Goal: Task Accomplishment & Management: Use online tool/utility

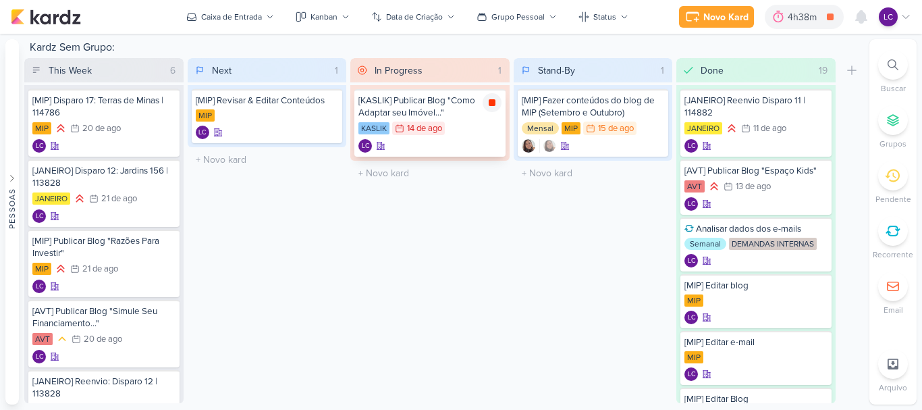
click at [492, 105] on icon at bounding box center [492, 102] width 7 height 7
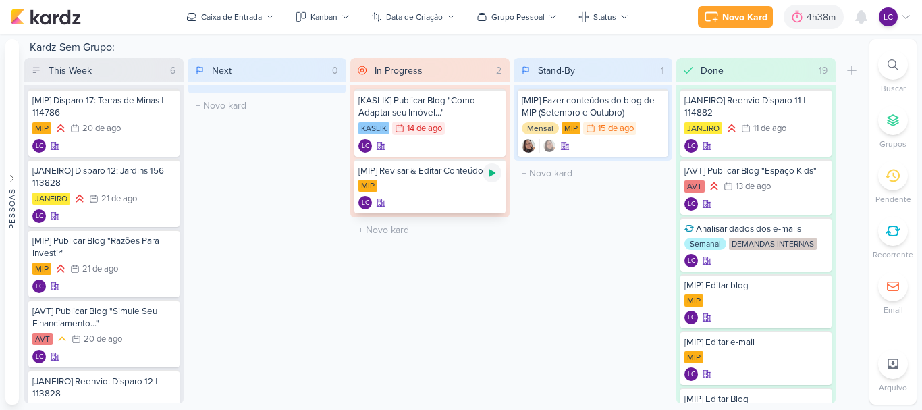
click at [496, 175] on icon at bounding box center [491, 172] width 11 height 11
click at [0, 0] on icon at bounding box center [0, 0] width 0 height 0
click at [815, 25] on div "5h6m" at bounding box center [816, 17] width 55 height 24
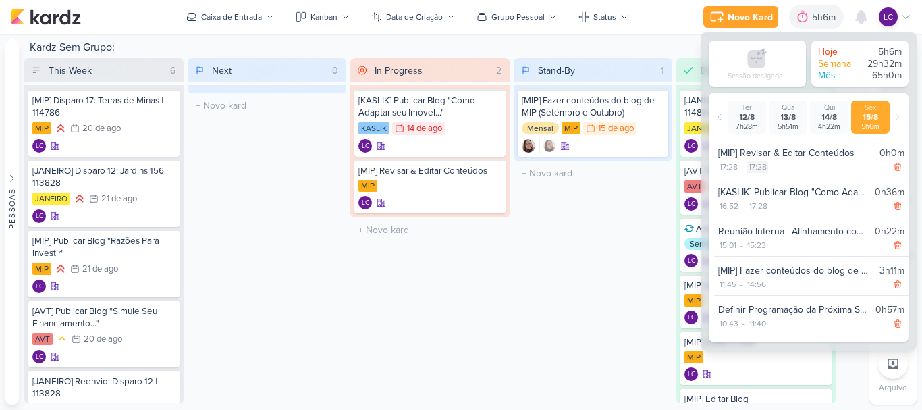
click at [760, 172] on div "17:28" at bounding box center [757, 167] width 21 height 12
select select "17"
click at [519, 275] on div "Stand-By 1 Mover Para Esquerda Mover Para Direita [GEOGRAPHIC_DATA] [MIP] Fazer…" at bounding box center [592, 230] width 159 height 345
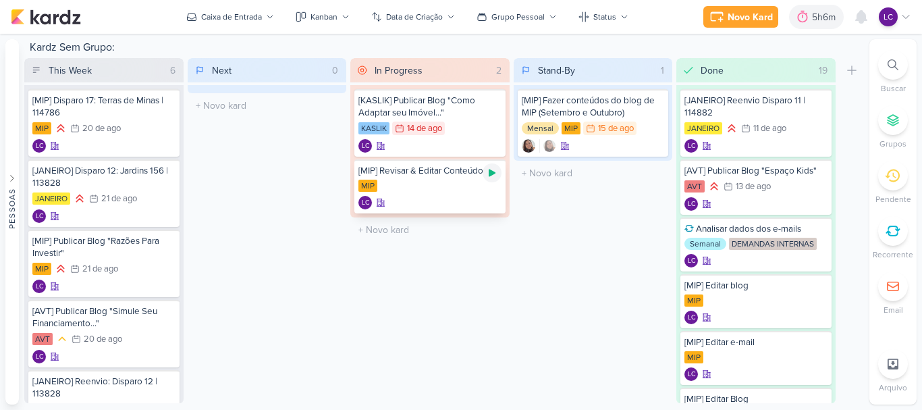
click at [493, 174] on icon at bounding box center [492, 172] width 7 height 7
click at [799, 11] on div "5h6m" at bounding box center [807, 17] width 28 height 14
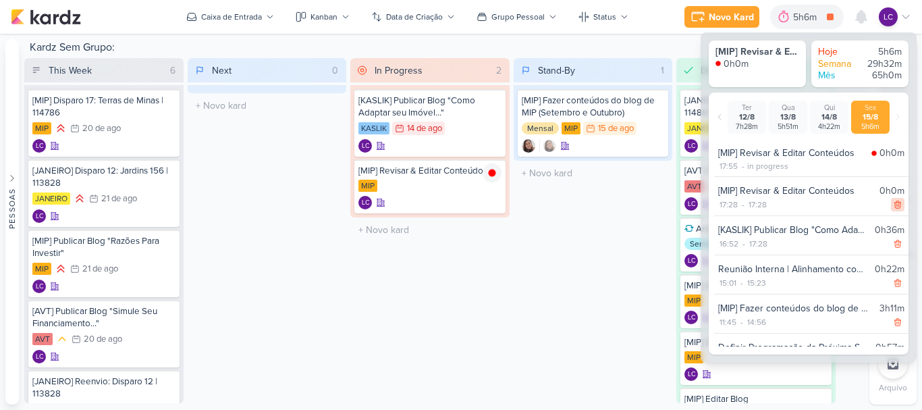
click at [895, 204] on icon at bounding box center [897, 204] width 6 height 7
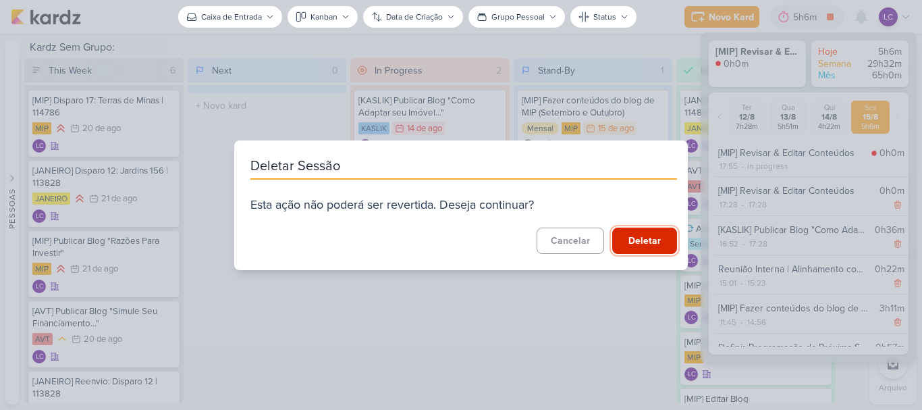
click at [623, 239] on button "Deletar" at bounding box center [644, 240] width 65 height 26
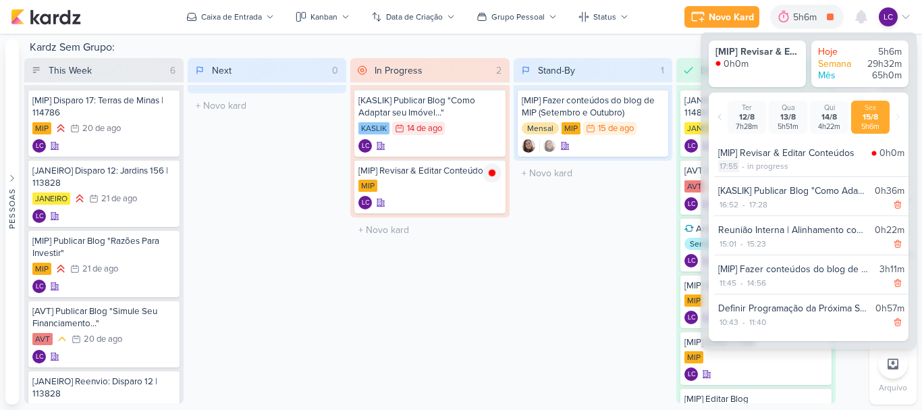
click at [728, 161] on div "17:55" at bounding box center [728, 166] width 21 height 12
click at [750, 181] on select "00 01 02 03 04 05 06 07 08 09 10 11 12 13 14 15 16 17 18 19 20 21 22 23 24 25 2…" at bounding box center [751, 183] width 19 height 16
select select "30"
click at [742, 175] on select "00 01 02 03 04 05 06 07 08 09 10 11 12 13 14 15 16 17 18 19 20 21 22 23 24 25 2…" at bounding box center [751, 183] width 19 height 16
click at [773, 179] on icon at bounding box center [772, 183] width 16 height 16
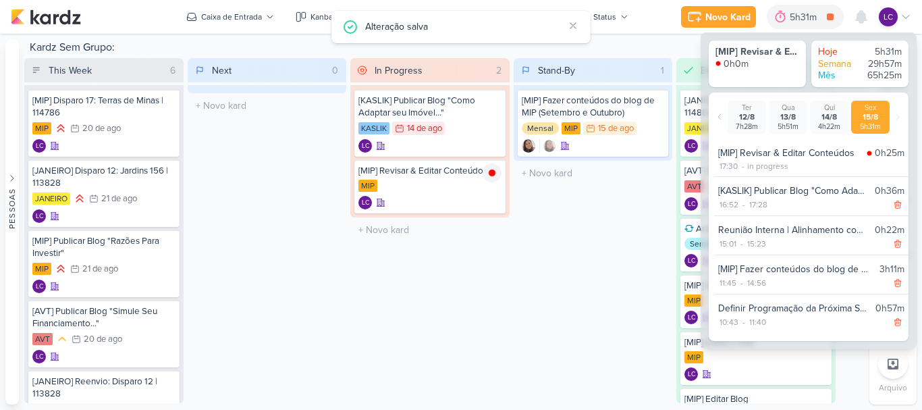
click at [635, 267] on div "Stand-By 1 Mover Para Esquerda Mover Para Direita [GEOGRAPHIC_DATA] [MIP] Fazer…" at bounding box center [592, 230] width 159 height 345
